Goal: Information Seeking & Learning: Learn about a topic

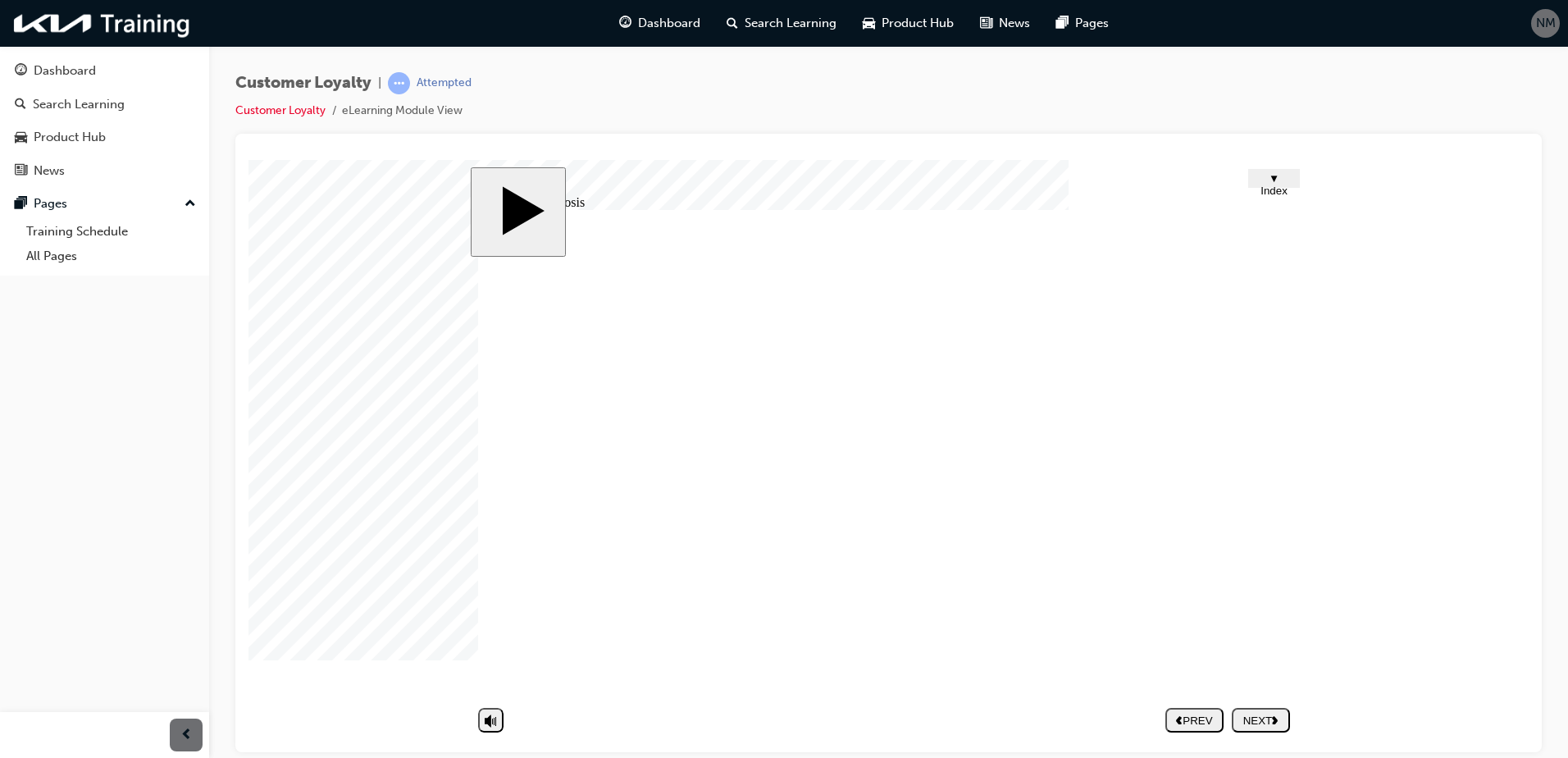
drag, startPoint x: 743, startPoint y: 663, endPoint x: 875, endPoint y: 586, distance: 152.8
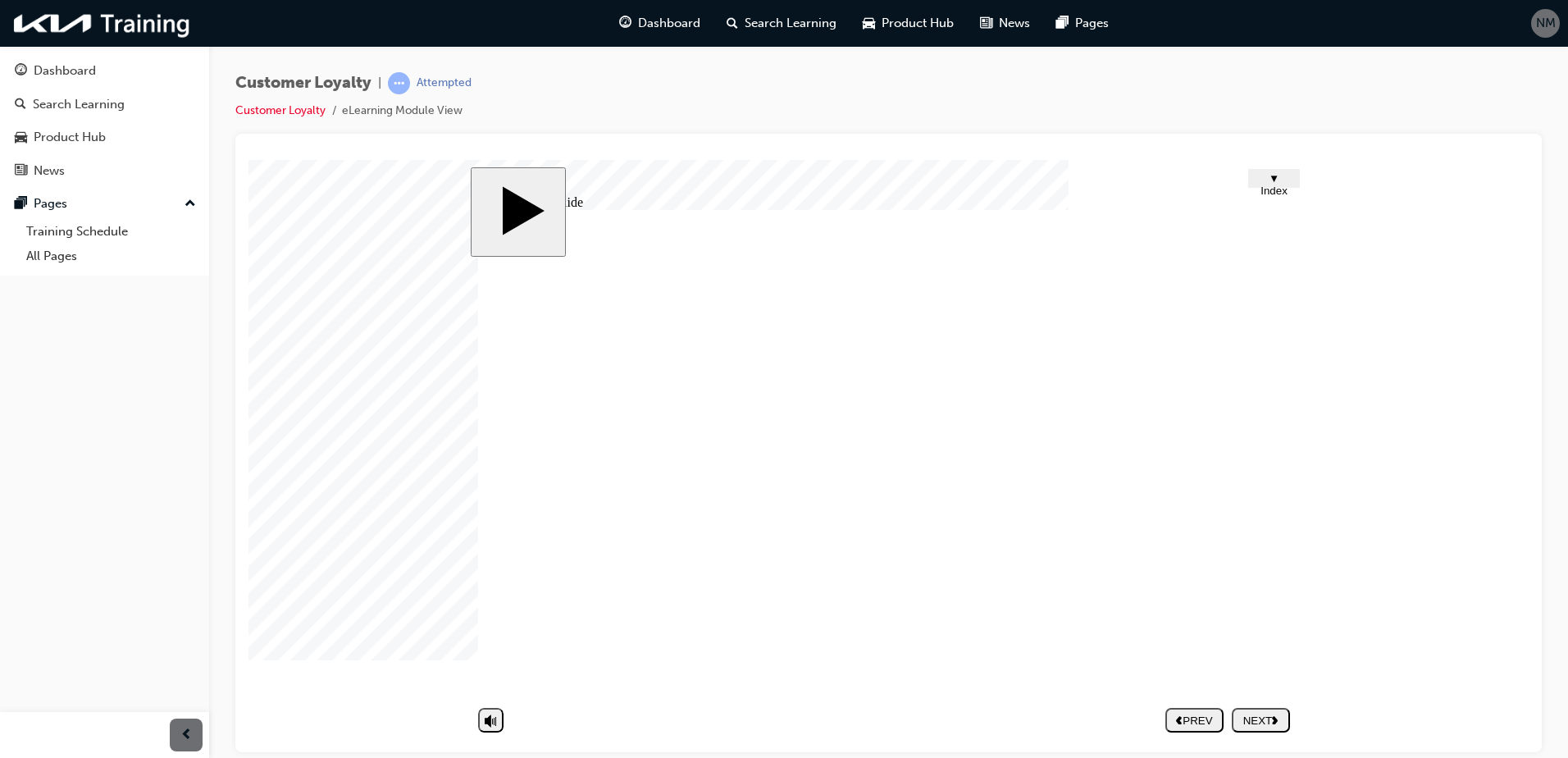
click at [1272, 723] on div "NEXT" at bounding box center [1261, 719] width 45 height 12
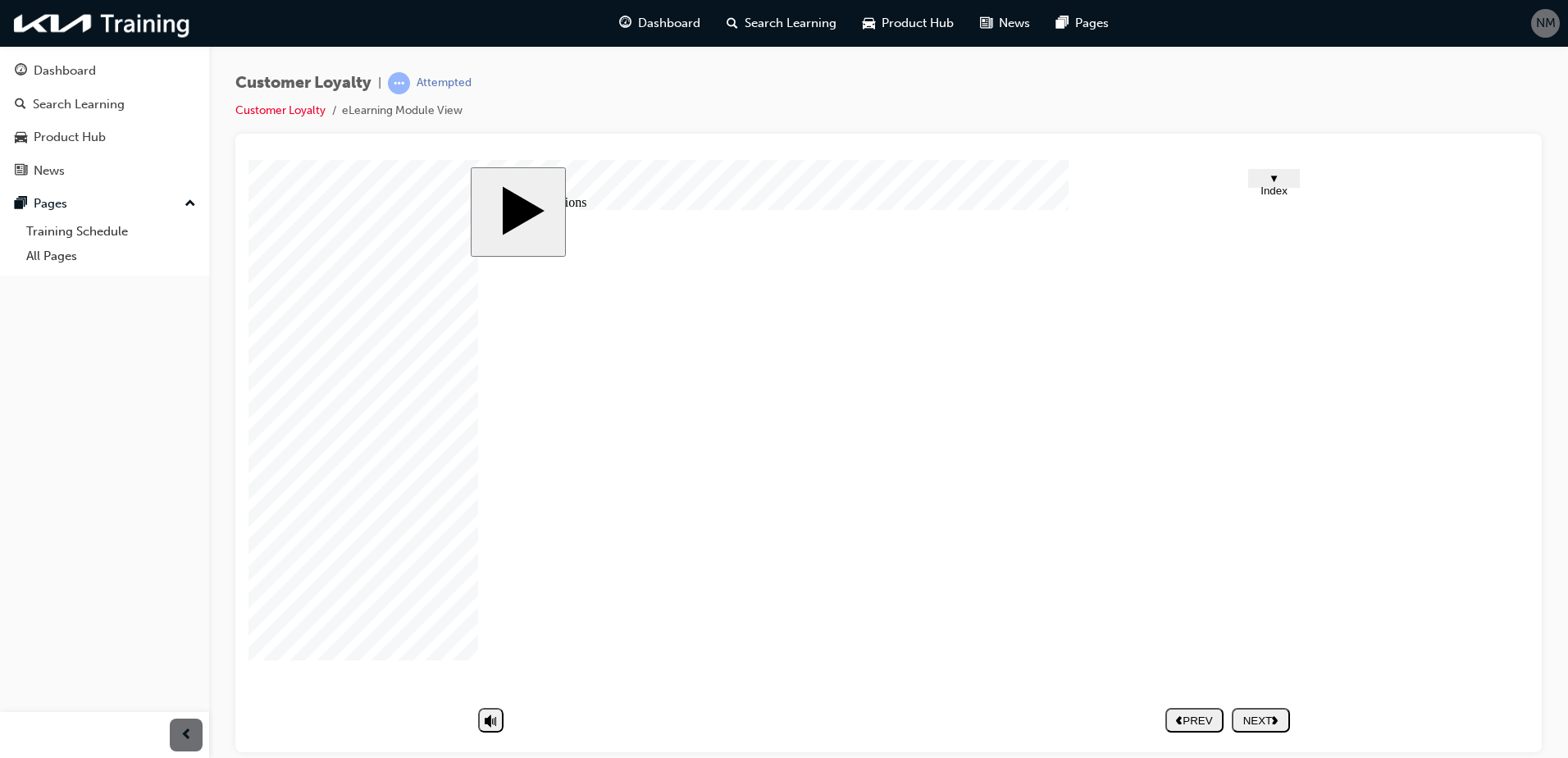
click at [1267, 714] on div "NEXT" at bounding box center [1261, 719] width 45 height 12
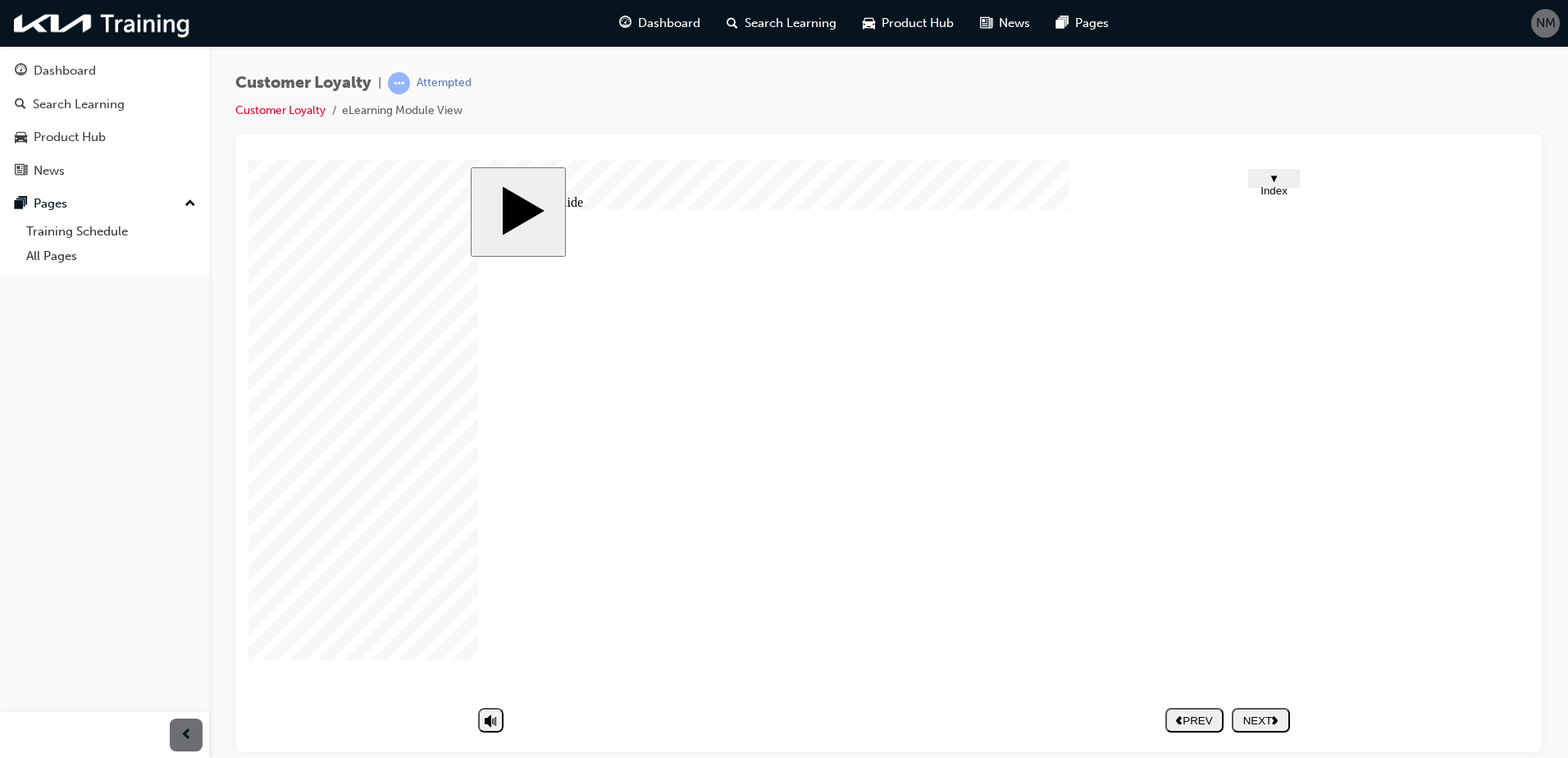
click at [1252, 709] on button "NEXT" at bounding box center [1261, 719] width 58 height 25
click at [1270, 723] on div "NEXT" at bounding box center [1261, 719] width 45 height 12
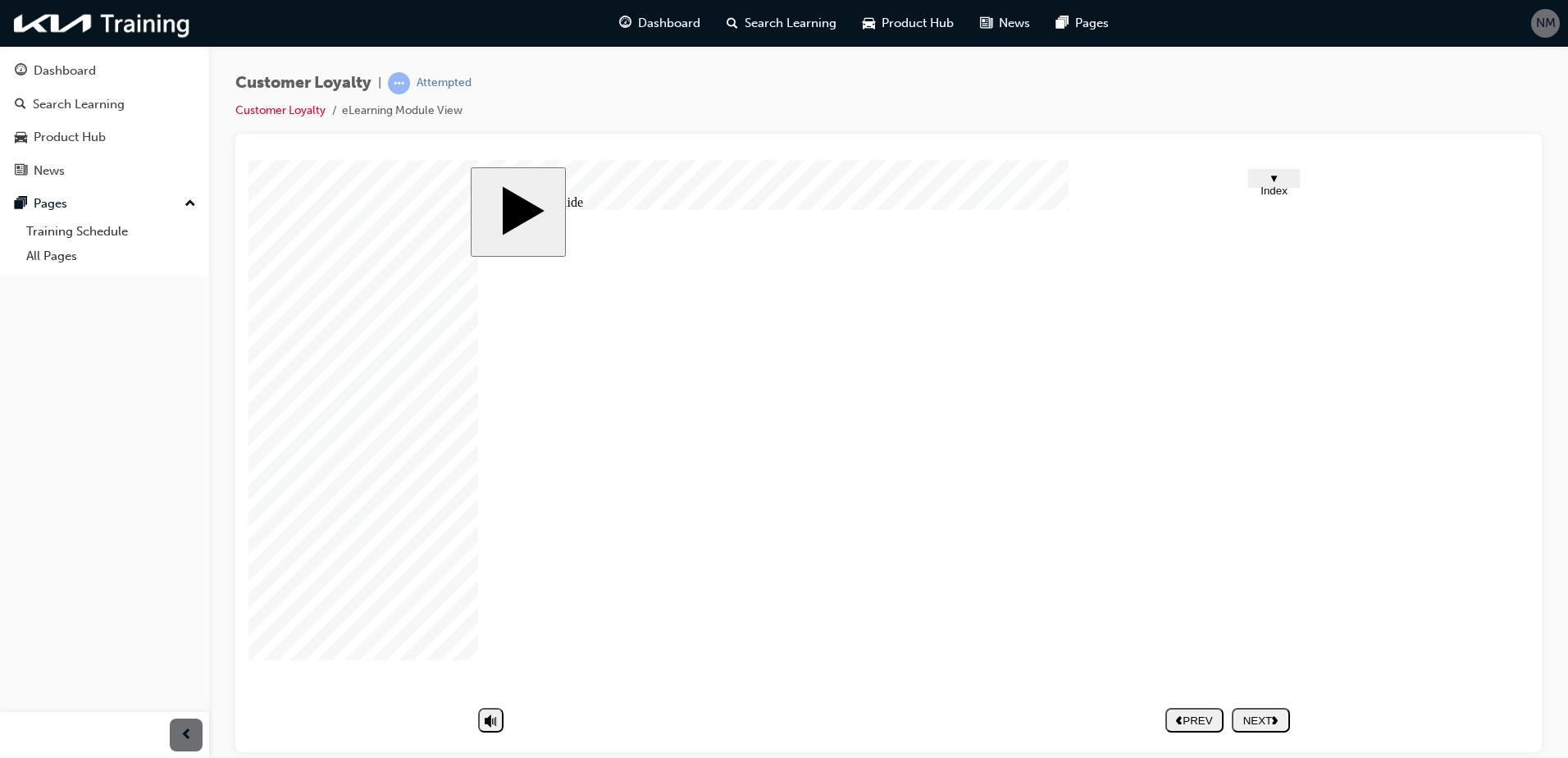
click at [1254, 722] on div "NEXT" at bounding box center [1261, 719] width 45 height 12
